Goal: Find specific page/section

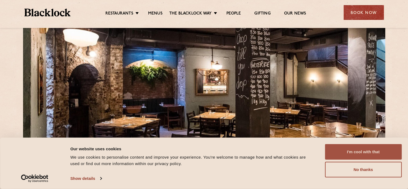
click at [350, 145] on button "I'm cool with that" at bounding box center [363, 152] width 77 height 16
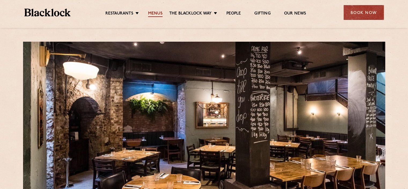
click at [152, 12] on link "Menus" at bounding box center [155, 14] width 14 height 6
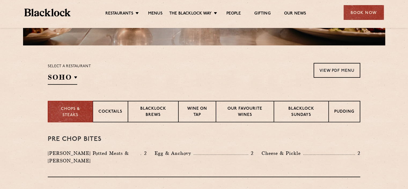
scroll to position [137, 0]
